Goal: Communication & Community: Answer question/provide support

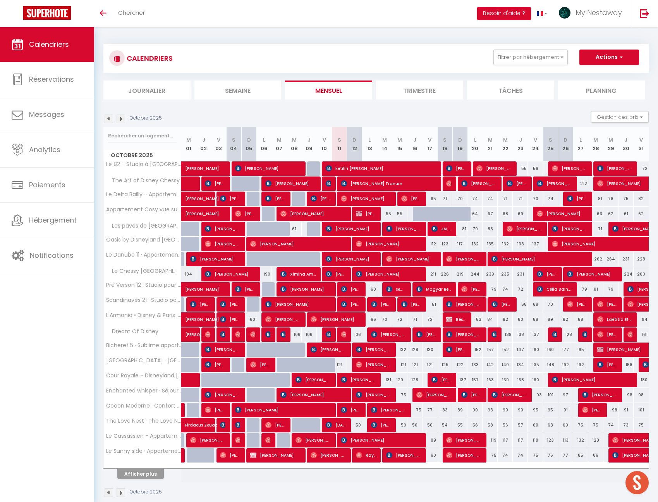
click at [148, 93] on li "Journalier" at bounding box center [146, 90] width 87 height 19
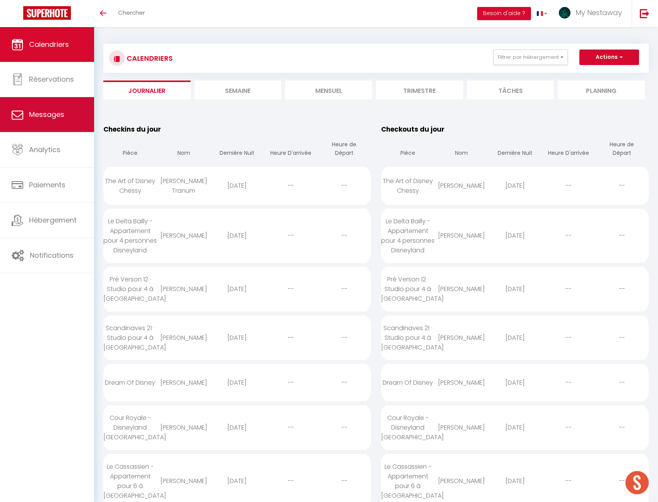
click at [62, 110] on span "Messages" at bounding box center [46, 115] width 35 height 10
select select "message"
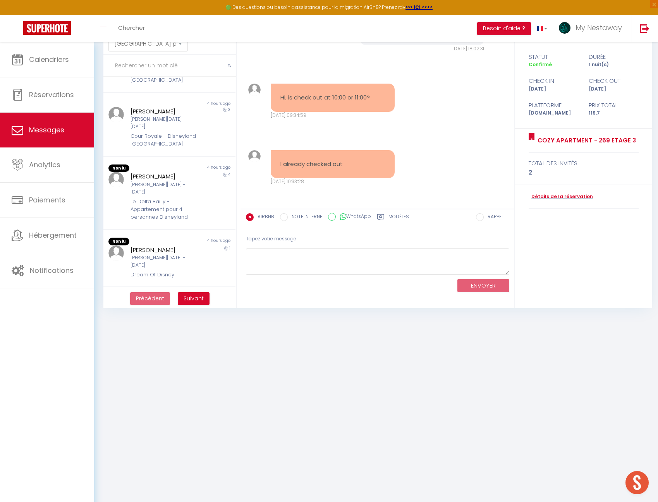
scroll to position [411, 0]
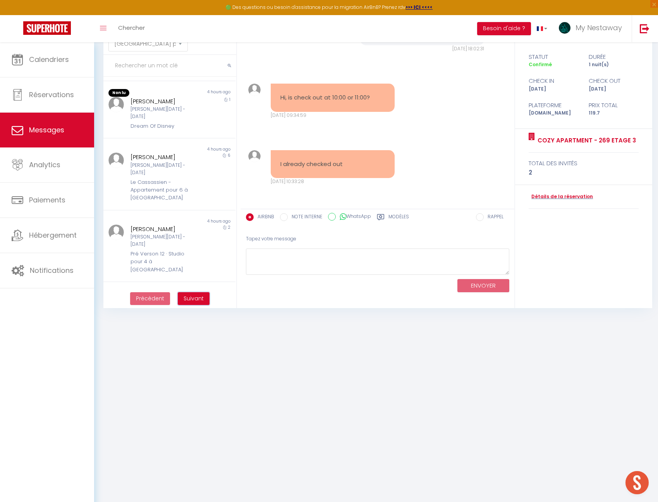
click at [202, 301] on span "Suivant" at bounding box center [194, 299] width 20 height 8
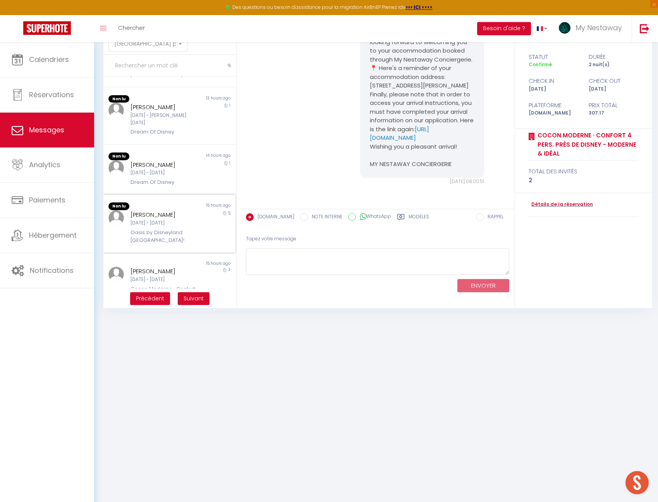
scroll to position [381, 0]
click at [182, 302] on button "Suivant" at bounding box center [194, 298] width 32 height 13
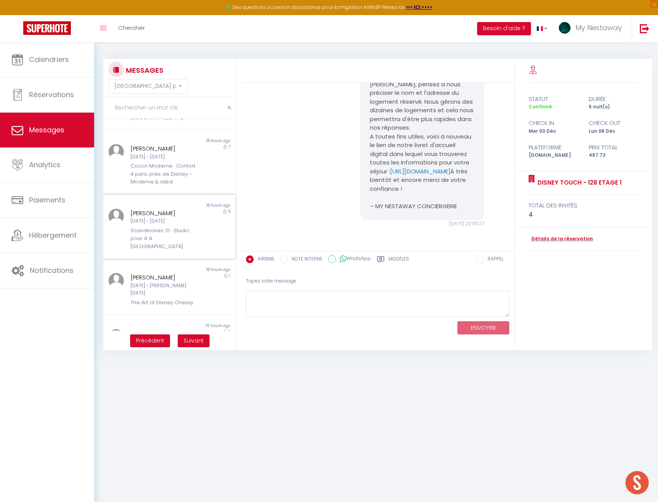
scroll to position [359, 0]
click at [179, 345] on div "Disney Touch - 128 Etage 1" at bounding box center [164, 353] width 67 height 16
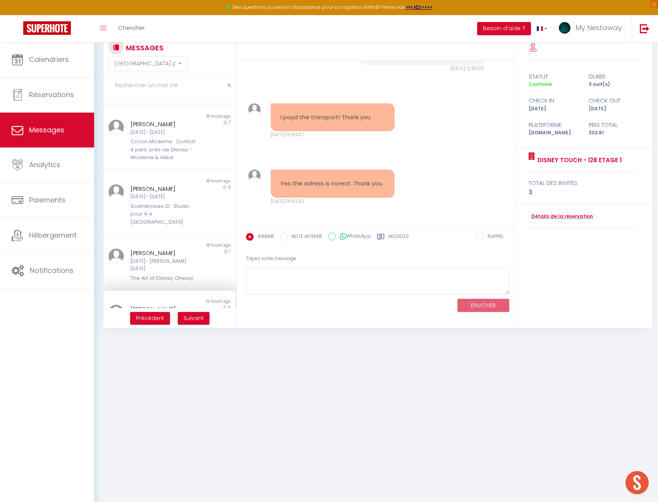
scroll to position [42, 0]
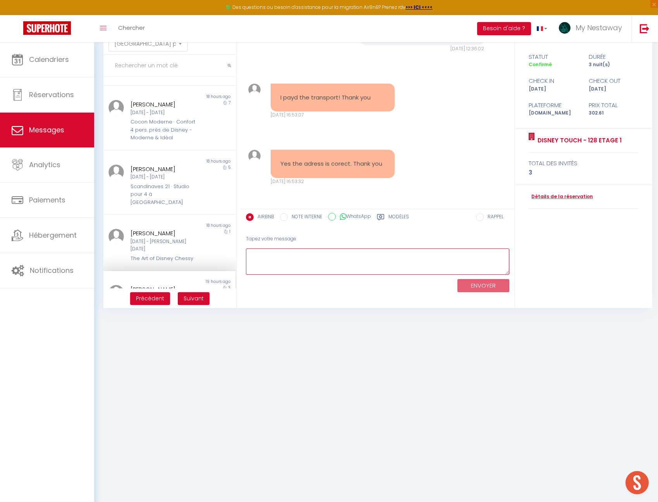
click at [309, 258] on textarea at bounding box center [377, 262] width 263 height 27
click at [429, 257] on textarea "Bonjour, le colis est parti ce matin, voici le lien de suivi :" at bounding box center [377, 262] width 263 height 27
paste textarea "[URL][DOMAIN_NAME]"
click at [400, 255] on textarea "Bonjour, le colis est parti ce matin, voici le lien de suivi : [URL][DOMAIN_NAM…" at bounding box center [377, 262] width 263 height 27
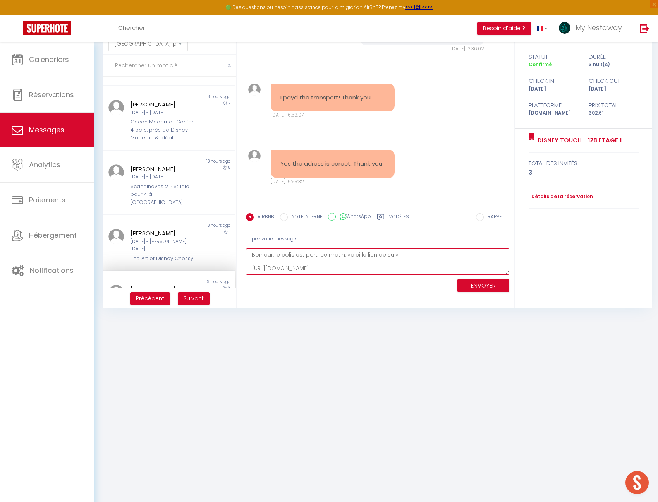
scroll to position [61, 0]
click at [334, 266] on textarea "Bonjour, le colis est parti ce matin, voici le lien de suivi : [URL][DOMAIN_NAM…" at bounding box center [377, 262] width 263 height 27
type textarea "Bonjour, le colis est parti ce matin, voici le lien de suivi : [URL][DOMAIN_NAM…"
click at [492, 293] on div "ENVOYER" at bounding box center [377, 285] width 263 height 21
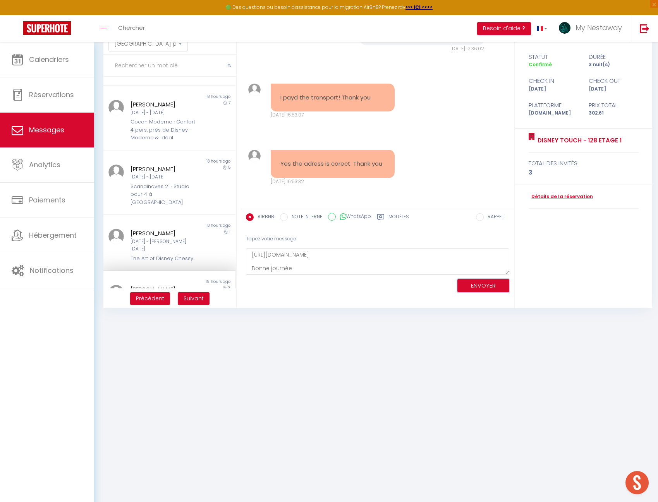
click at [488, 288] on button "ENVOYER" at bounding box center [483, 286] width 52 height 14
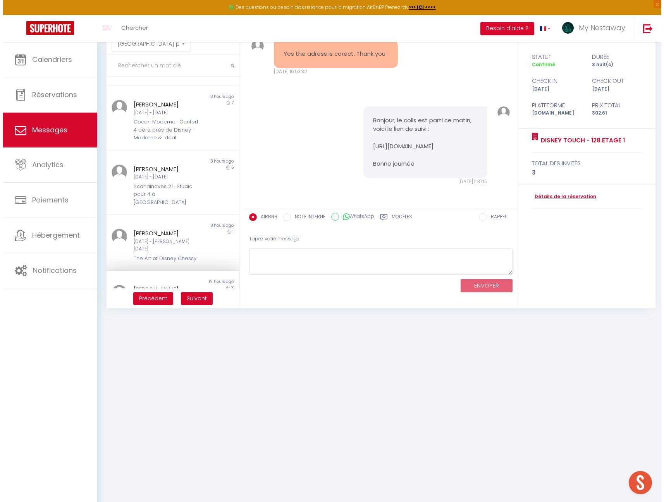
scroll to position [3691, 0]
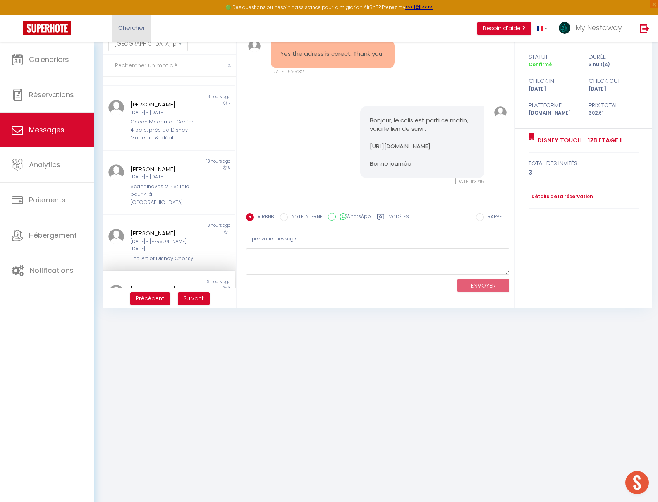
click at [123, 26] on span "Chercher" at bounding box center [131, 28] width 27 height 8
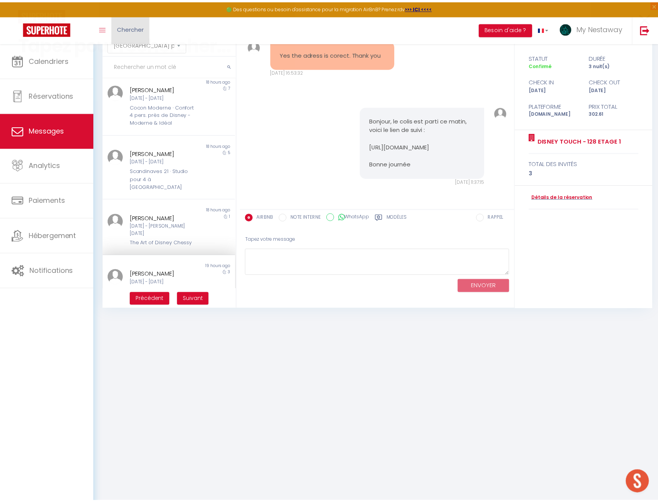
scroll to position [3683, 0]
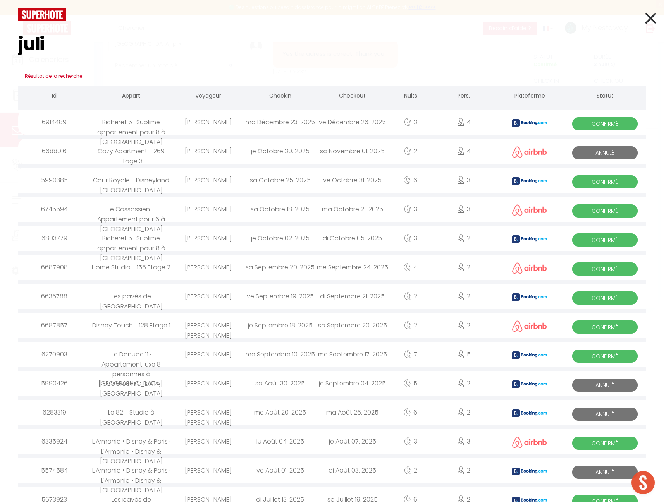
click at [232, 38] on input "juli" at bounding box center [331, 44] width 627 height 46
type input "juli"
click at [645, 17] on icon at bounding box center [650, 18] width 11 height 19
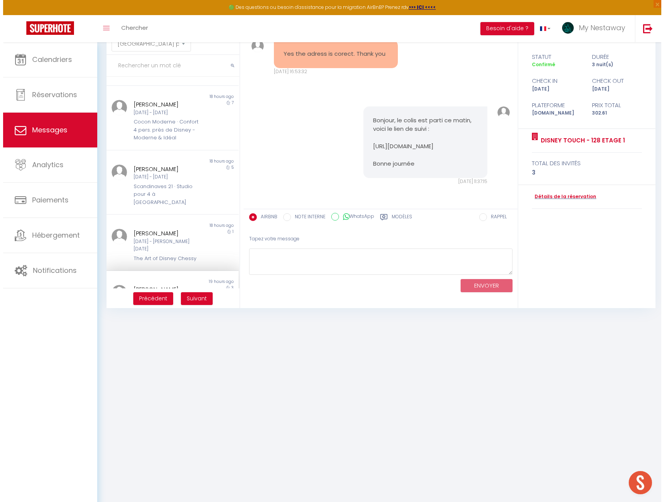
scroll to position [3963, 0]
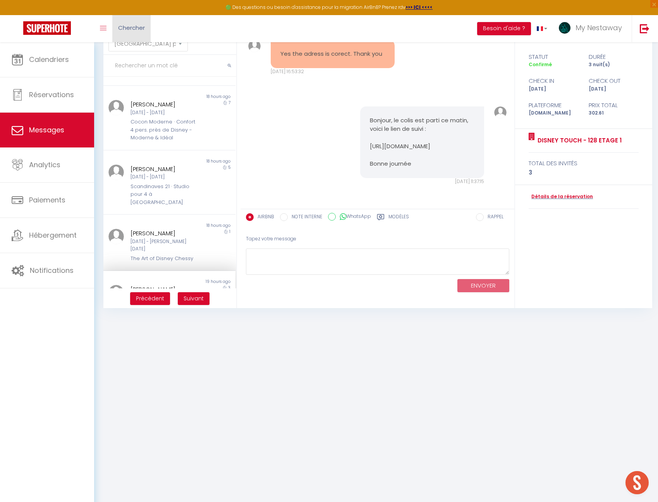
click at [146, 29] on link "Chercher" at bounding box center [131, 28] width 38 height 27
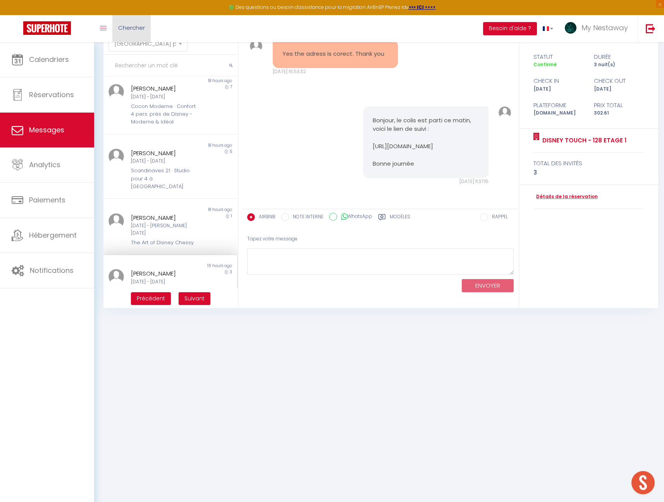
scroll to position [3945, 0]
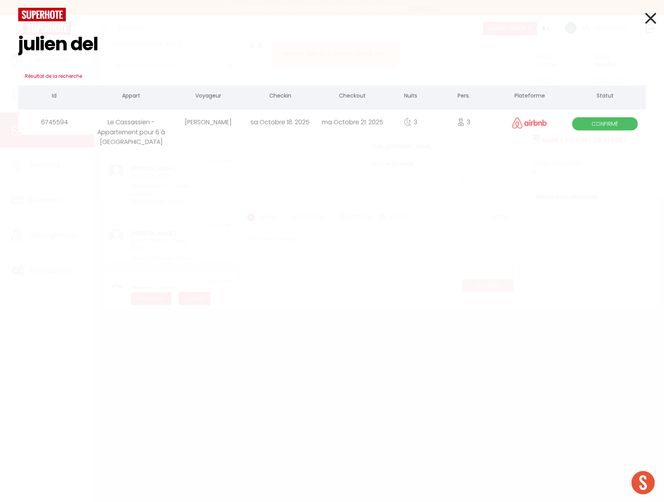
type input "julien del"
click at [159, 131] on div "Le Cassassien - Appartement pour 6 à [GEOGRAPHIC_DATA]" at bounding box center [131, 122] width 82 height 25
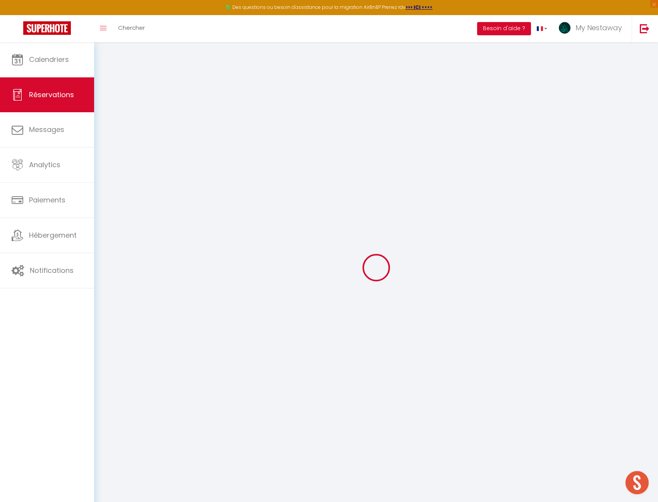
type input "[PERSON_NAME]"
type input "Delhommeau"
type input "[EMAIL_ADDRESS][DOMAIN_NAME]"
type input "[PHONE_NUMBER]"
select select
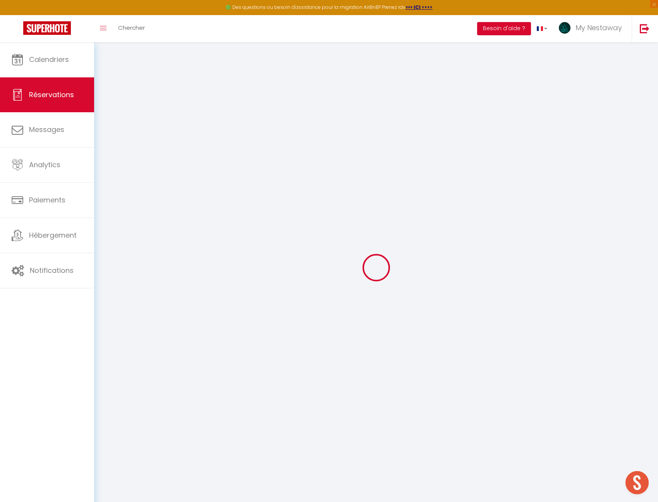
type input "69.24"
select select "71121"
select select "1"
select select
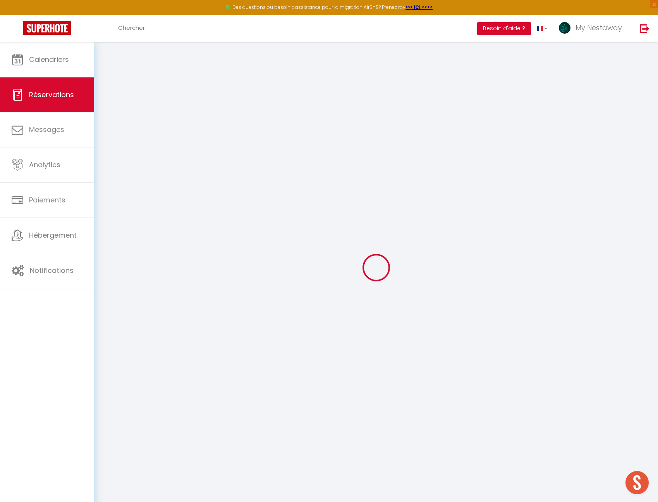
type input "3"
type input "2"
select select "12"
select select
type input "372.6"
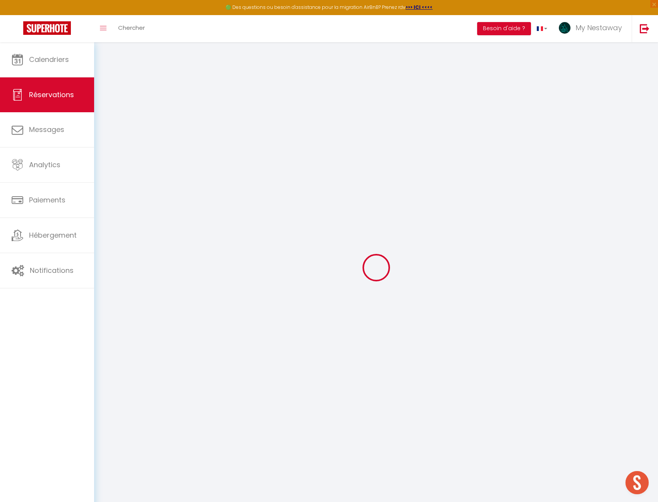
checkbox input "false"
type input "0"
select select "1"
type input "0"
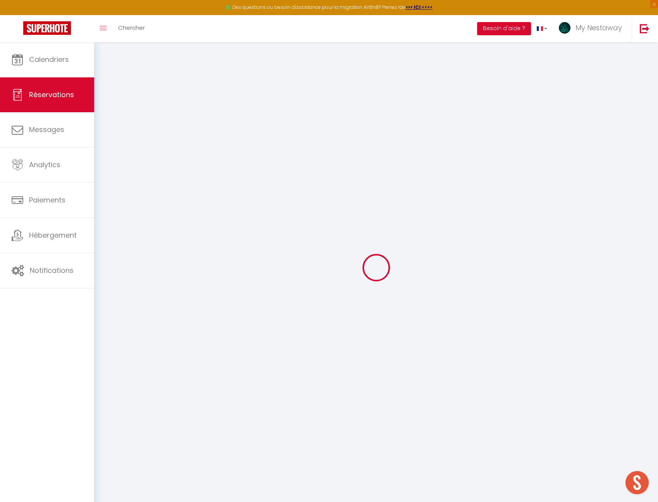
type input "0"
select select
select select "15"
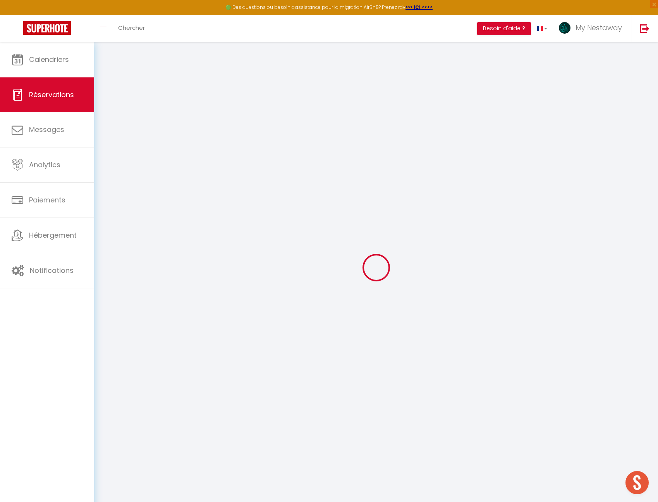
checkbox input "false"
select select
checkbox input "false"
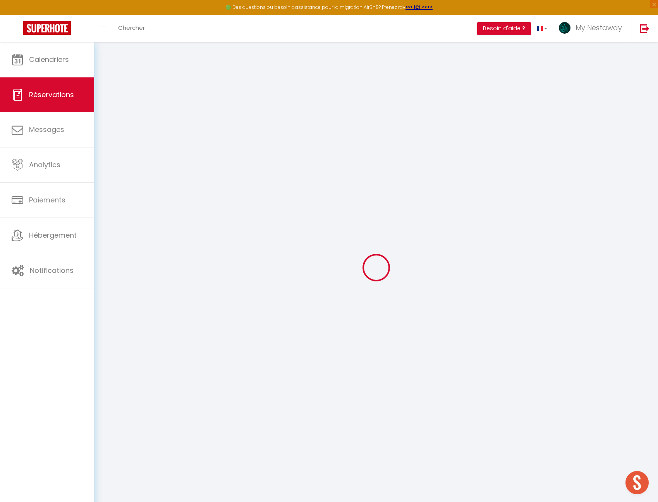
select select
checkbox input "false"
select select
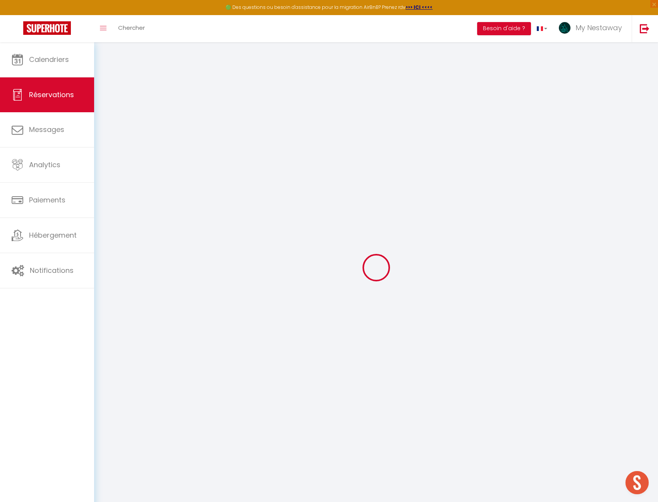
select select
checkbox input "false"
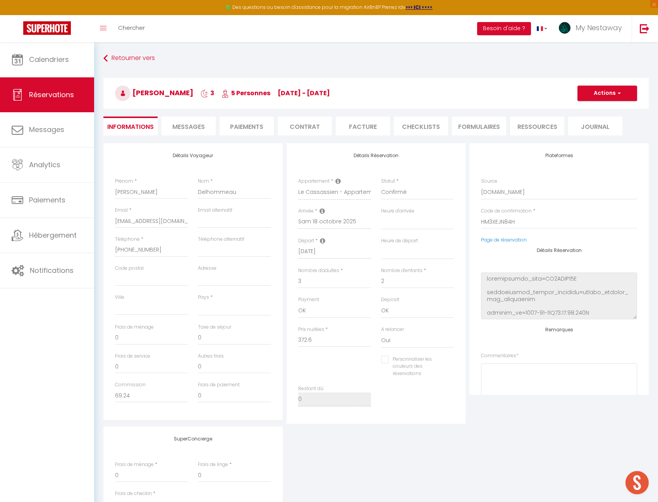
select select
type input "89"
type input "36.34"
select select
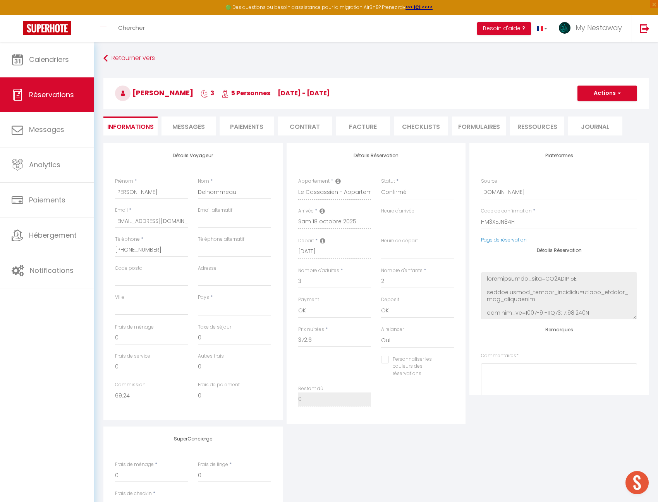
checkbox input "false"
select select
checkbox input "false"
select select
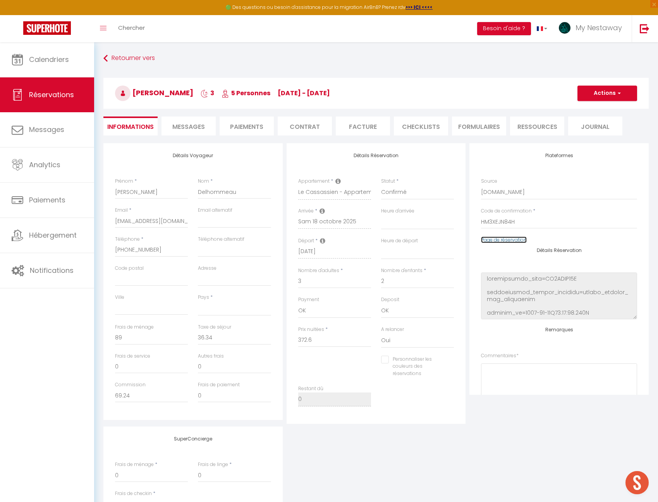
click at [507, 243] on link "Page de réservation" at bounding box center [504, 240] width 46 height 7
click at [158, 28] on div "Toggle menubar Chercher BUTTON Besoin d'aide ? My Nestaway Paramètres Équipe" at bounding box center [354, 28] width 596 height 27
click at [141, 24] on span "Chercher" at bounding box center [131, 28] width 27 height 8
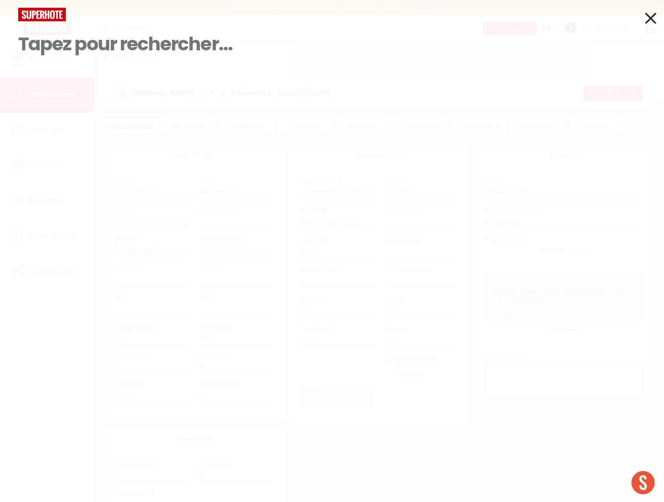
click at [29, 57] on input at bounding box center [331, 44] width 627 height 46
paste input "semih"
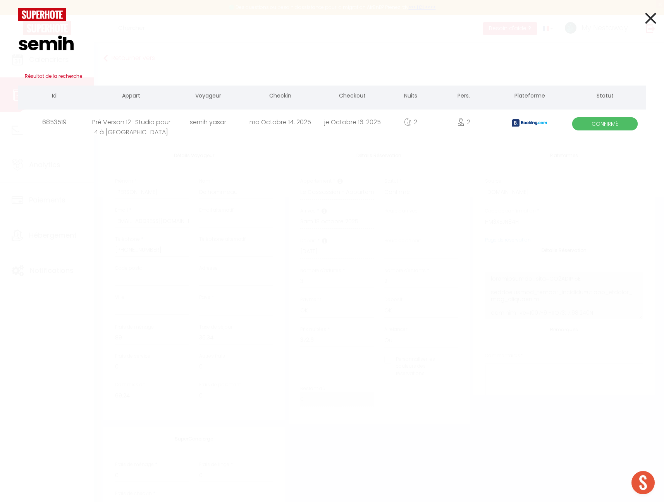
type input "semih"
click at [154, 128] on div "Pré Verson 12 · Studio pour 4 à [GEOGRAPHIC_DATA]" at bounding box center [131, 122] width 82 height 25
select select
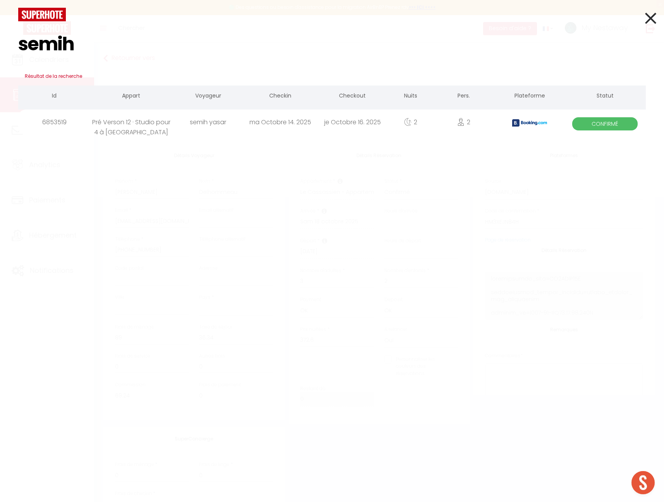
checkbox input "false"
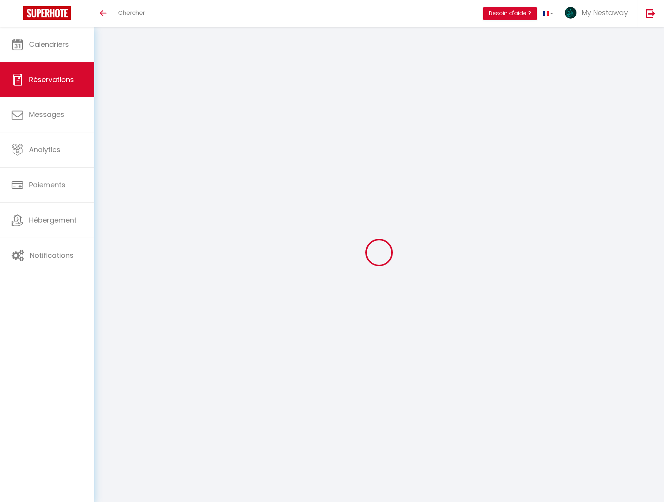
select select
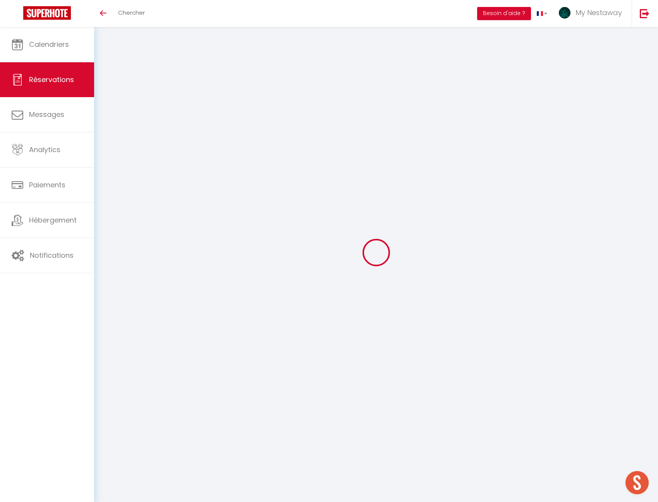
type input "semih"
type input "yasar"
type input "syasar.722193@guest.booking.com"
type input "+491632280007"
select select "TR"
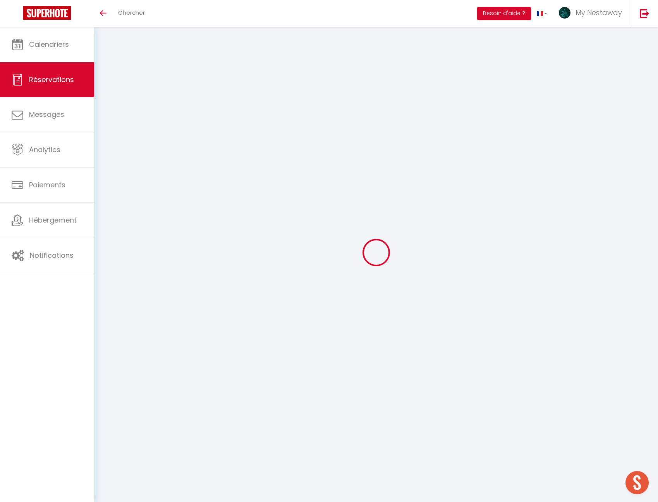
type input "37.11"
type input "3.4"
select select "55834"
select select "1"
select select
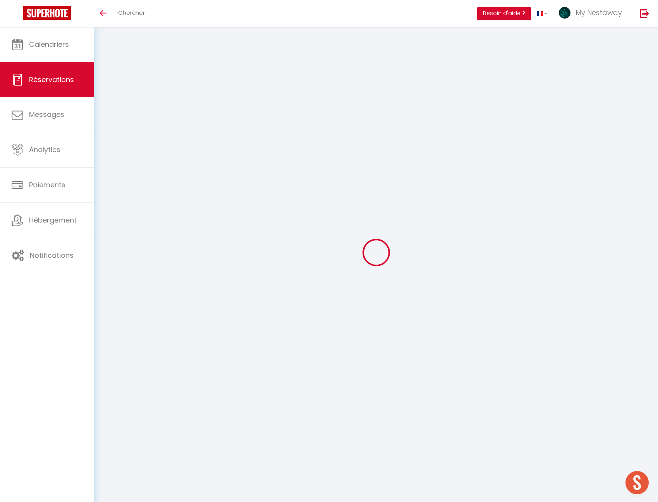
select select
type input "2"
type input "1"
select select "12"
select select
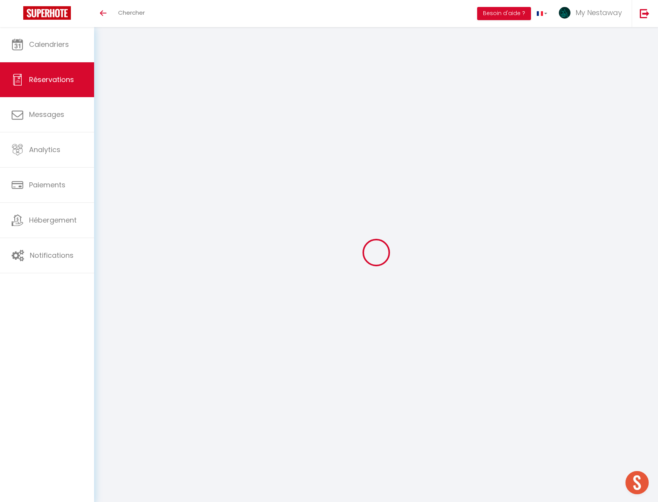
type input "168.3"
checkbox input "false"
type input "0"
select select "2"
type input "0"
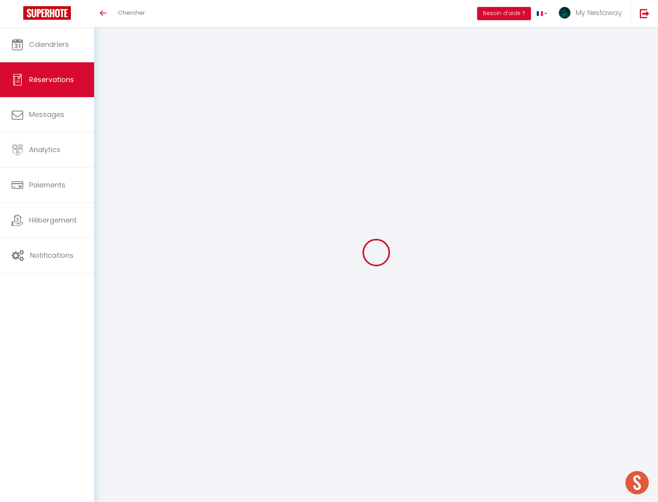
type input "0"
select select
select select "14"
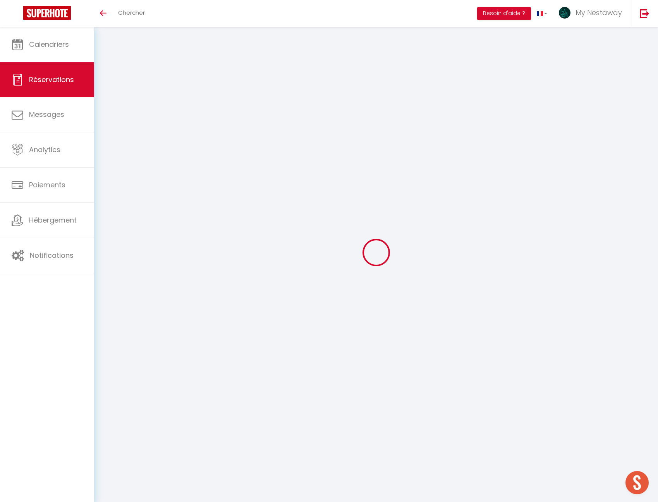
checkbox input "false"
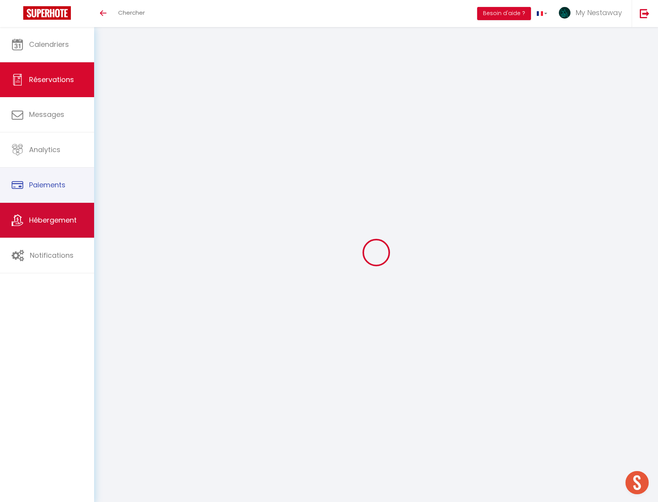
select select
checkbox input "false"
select select
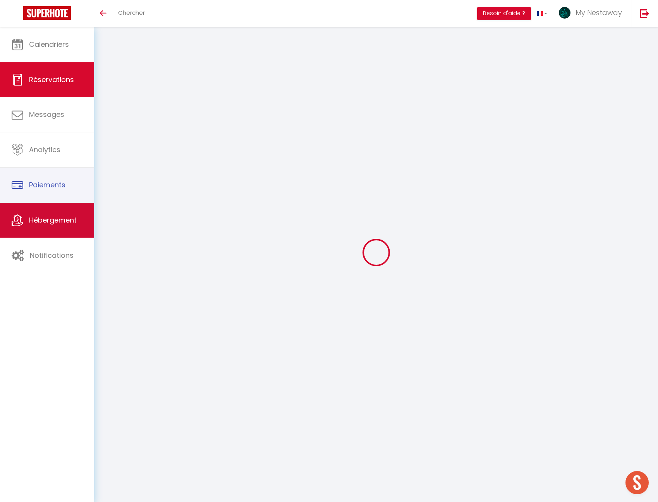
checkbox input "false"
type voyageur6 "** THIS RESERVATION HAS BEEN PRE-PAID ** BOOKING NOTE : Payment charge is EUR 3…"
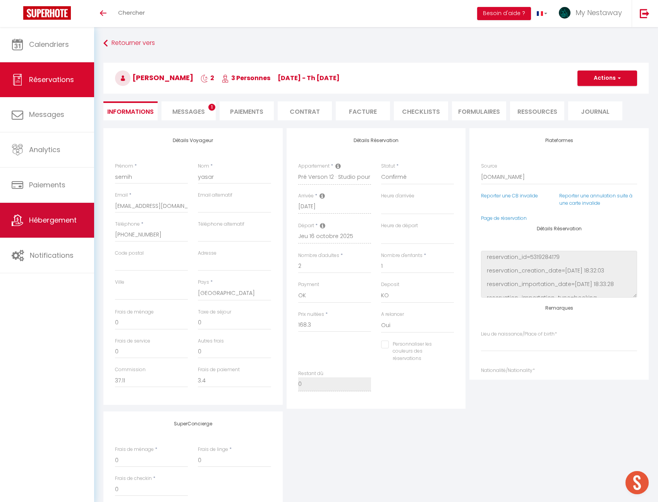
type input "50"
type input "24.86"
select select
checkbox input "false"
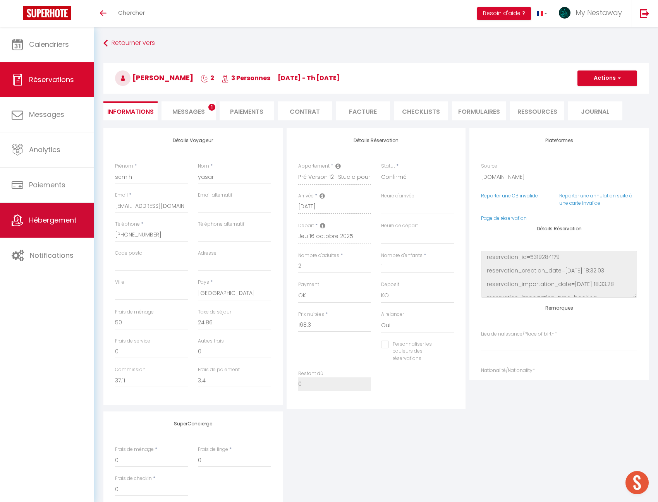
select select
click at [211, 112] on li "Messages 1" at bounding box center [189, 110] width 54 height 19
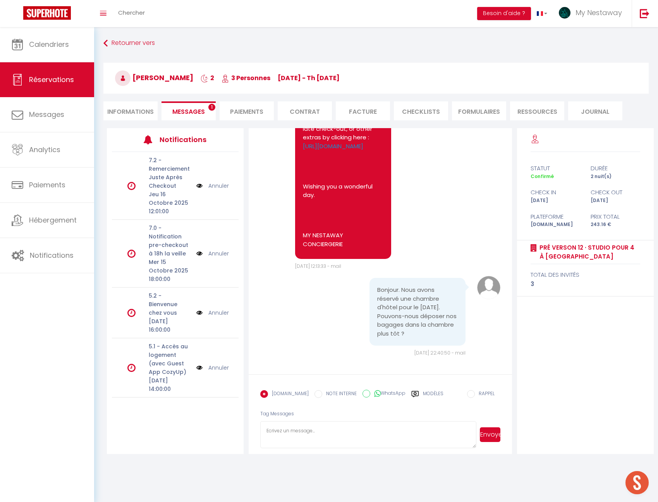
scroll to position [1573, 0]
click at [368, 433] on textarea at bounding box center [368, 434] width 216 height 27
type textarea "Bonjour, oui, vous avez la possibilité de réserver une arrivée anticipée sur no…"
click at [490, 431] on button "Envoyer" at bounding box center [490, 435] width 21 height 15
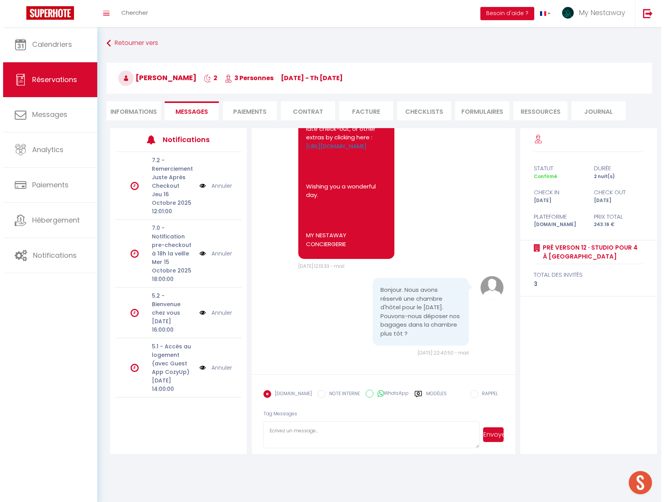
scroll to position [0, 0]
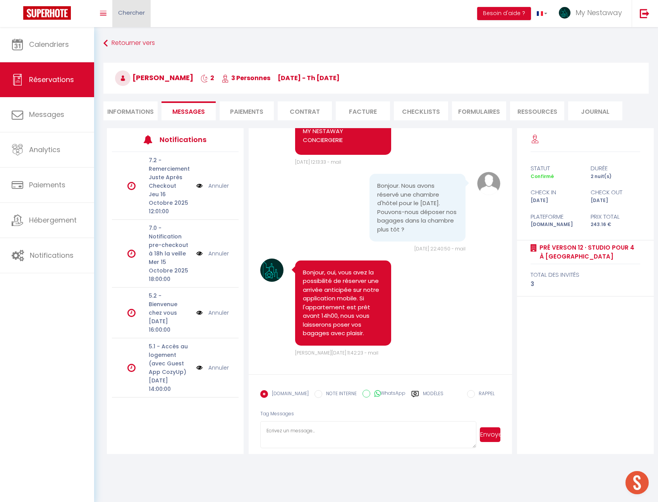
click at [135, 14] on span "Chercher" at bounding box center [131, 13] width 27 height 8
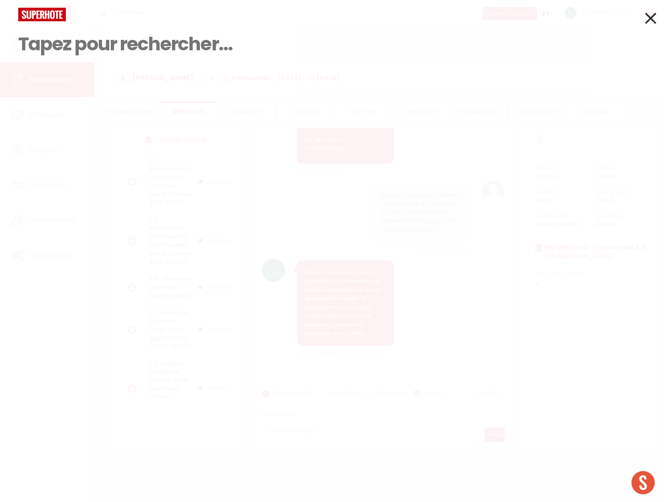
paste input "[PERSON_NAME]"
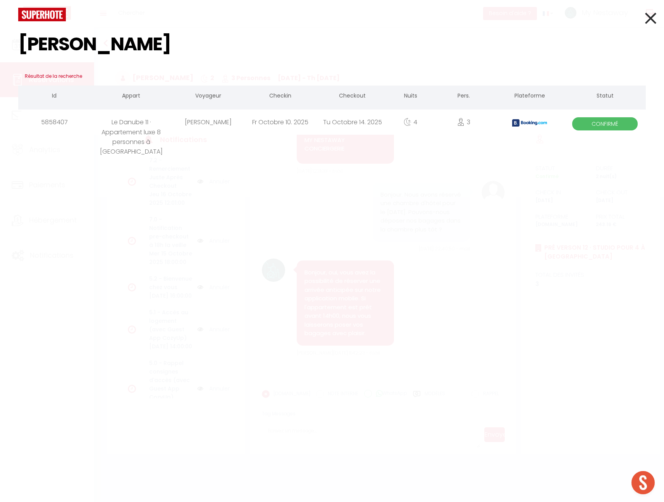
type input "[PERSON_NAME]"
click at [170, 141] on div "Debbie Pritchard Résultat de la recherche Id Appart Voyageur Checkin Checkout N…" at bounding box center [332, 251] width 664 height 502
click at [139, 132] on div "Le Danube 11 · Appartement luxe 8 personnes à [GEOGRAPHIC_DATA]" at bounding box center [131, 122] width 82 height 25
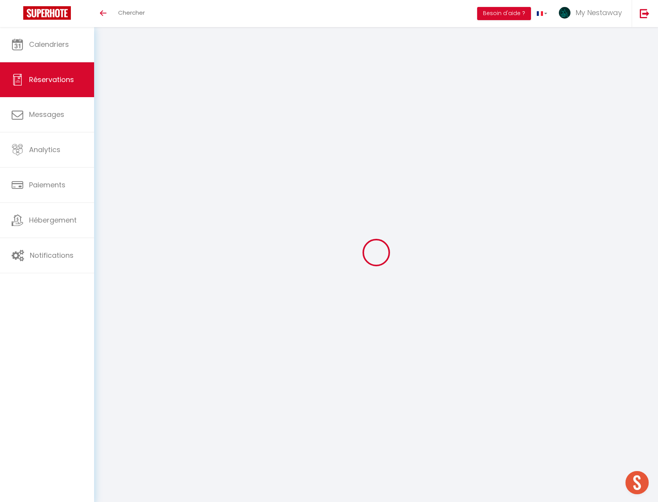
select select
checkbox input "false"
select select
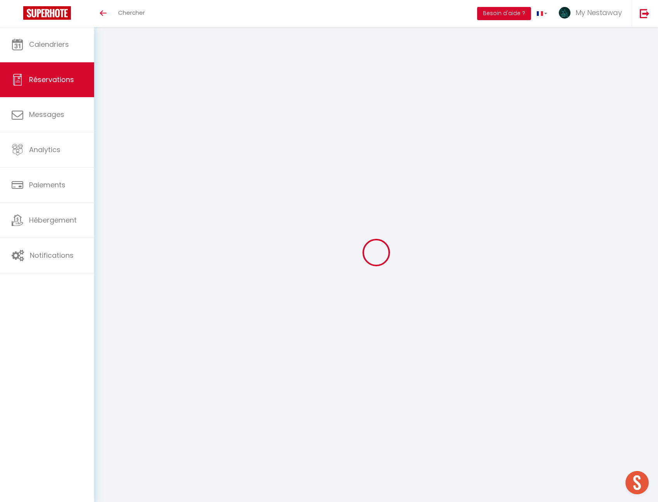
checkbox input "false"
type textarea "** THIS RESERVATION HAS BEEN PRE-PAID ** Reservation has a cancellation grace p…"
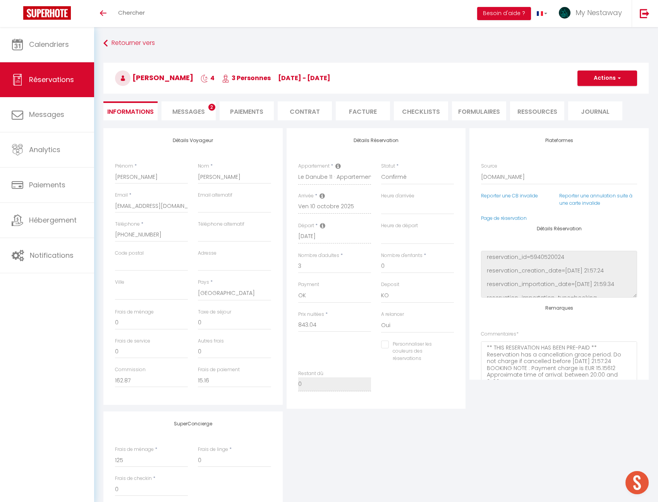
type input "115"
type input "124.54"
select select
checkbox input "false"
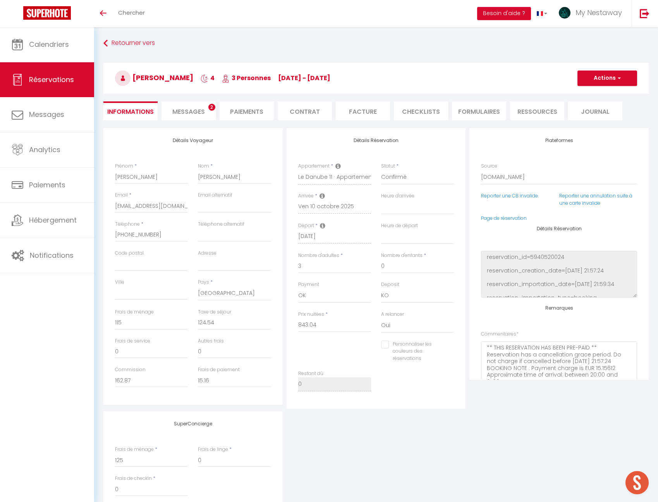
select select
click at [207, 104] on li "Messages 2" at bounding box center [189, 110] width 54 height 19
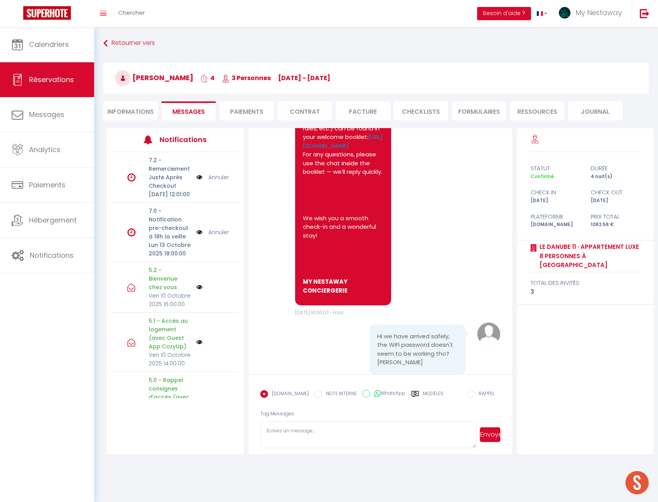
scroll to position [3983, 0]
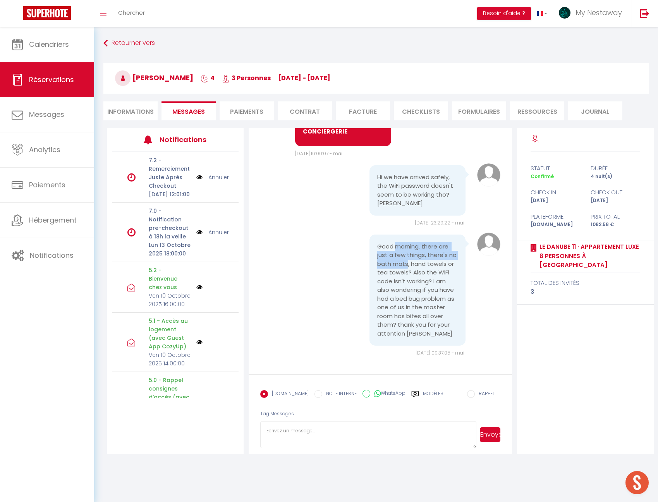
drag, startPoint x: 392, startPoint y: 244, endPoint x: 404, endPoint y: 265, distance: 24.5
click at [404, 265] on pre "Good morning, there are just a few things, there's no bath mats, hand towels or…" at bounding box center [417, 290] width 81 height 96
click at [411, 266] on pre "Good morning, there are just a few things, there's no bath mats, hand towels or…" at bounding box center [417, 290] width 81 height 96
drag, startPoint x: 404, startPoint y: 263, endPoint x: 407, endPoint y: 271, distance: 8.3
click at [407, 271] on pre "Good morning, there are just a few things, there's no bath mats, hand towels or…" at bounding box center [417, 290] width 81 height 96
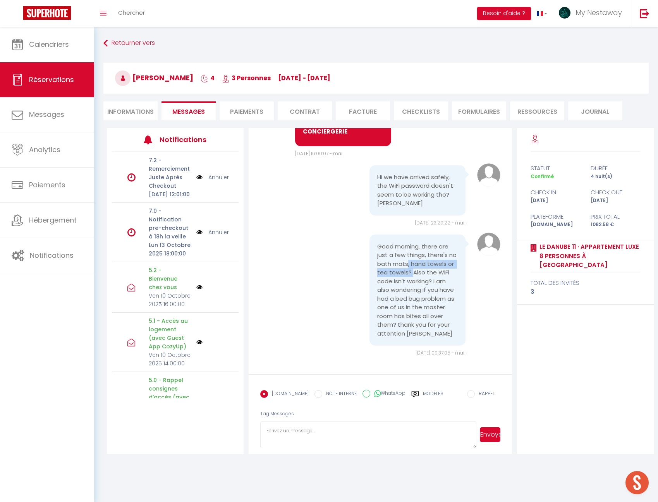
click at [408, 271] on pre "Good morning, there are just a few things, there's no bath mats, hand towels or…" at bounding box center [417, 290] width 81 height 96
drag, startPoint x: 429, startPoint y: 280, endPoint x: 412, endPoint y: 306, distance: 31.4
click at [412, 306] on pre "Good morning, there are just a few things, there's no bath mats, hand towels or…" at bounding box center [417, 290] width 81 height 96
click at [410, 316] on pre "Good morning, there are just a few things, there's no bath mats, hand towels or…" at bounding box center [417, 290] width 81 height 96
click at [395, 323] on pre "Good morning, there are just a few things, there's no bath mats, hand towels or…" at bounding box center [417, 290] width 81 height 96
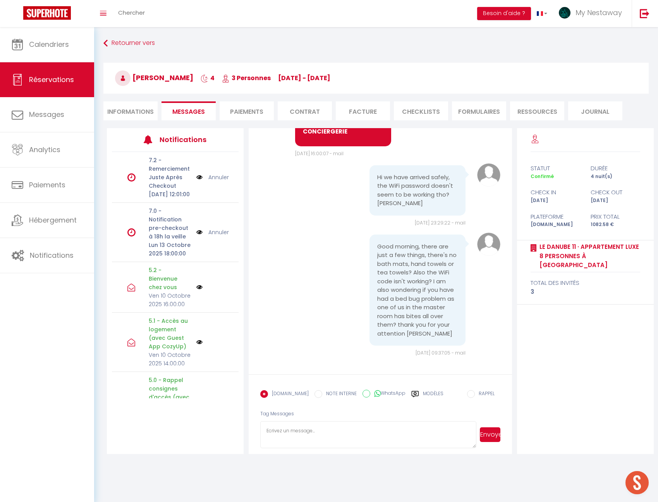
click at [363, 419] on form "Booking.com NOTE INTERNE WhatsApp Modèles 11 « ‹ » › Oct 2025 2020 ~ 2030 Dim L…" at bounding box center [380, 415] width 263 height 80
click at [334, 444] on textarea at bounding box center [368, 434] width 216 height 27
click at [354, 443] on textarea "Bonjour, Je vous confirme que nous n'avons pas de soucis de puces de lit. Nos d…" at bounding box center [368, 434] width 216 height 27
click at [328, 444] on textarea "Bonjour, Je vous confirme que nous n'avons pas de soucis de puces de lit. Nos d…" at bounding box center [368, 434] width 216 height 27
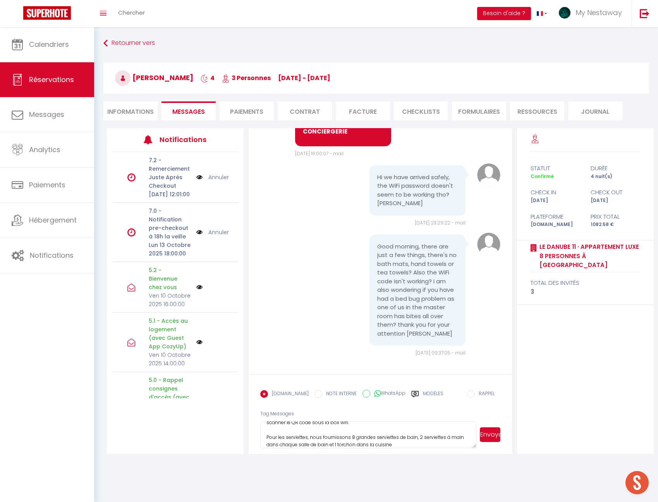
click at [461, 440] on textarea "Bonjour, Je vous confirme que nous n'avons pas de soucis de puces de lit. Nos d…" at bounding box center [368, 434] width 216 height 27
click at [440, 441] on textarea "Bonjour, Je vous confirme que nous n'avons pas de soucis de puces de lit. Nos d…" at bounding box center [368, 434] width 216 height 27
click at [442, 443] on textarea "Bonjour, Je vous confirme que nous n'avons pas de soucis de puces de lit. Nos d…" at bounding box center [368, 434] width 216 height 27
type textarea "Bonjour, Je vous confirme que nous n'avons pas de soucis de puces de lit. Nos d…"
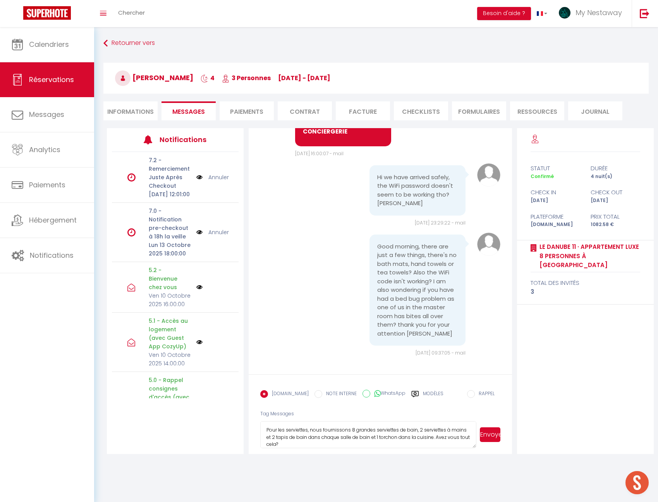
click at [496, 439] on button "Envoyer" at bounding box center [490, 435] width 21 height 15
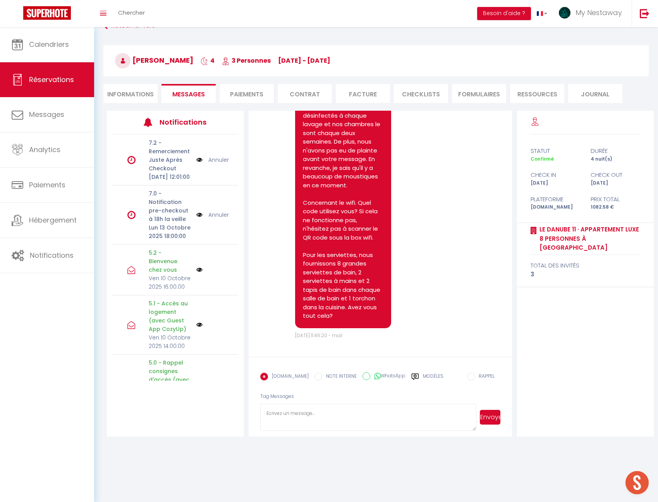
scroll to position [27, 0]
